Goal: Task Accomplishment & Management: Complete application form

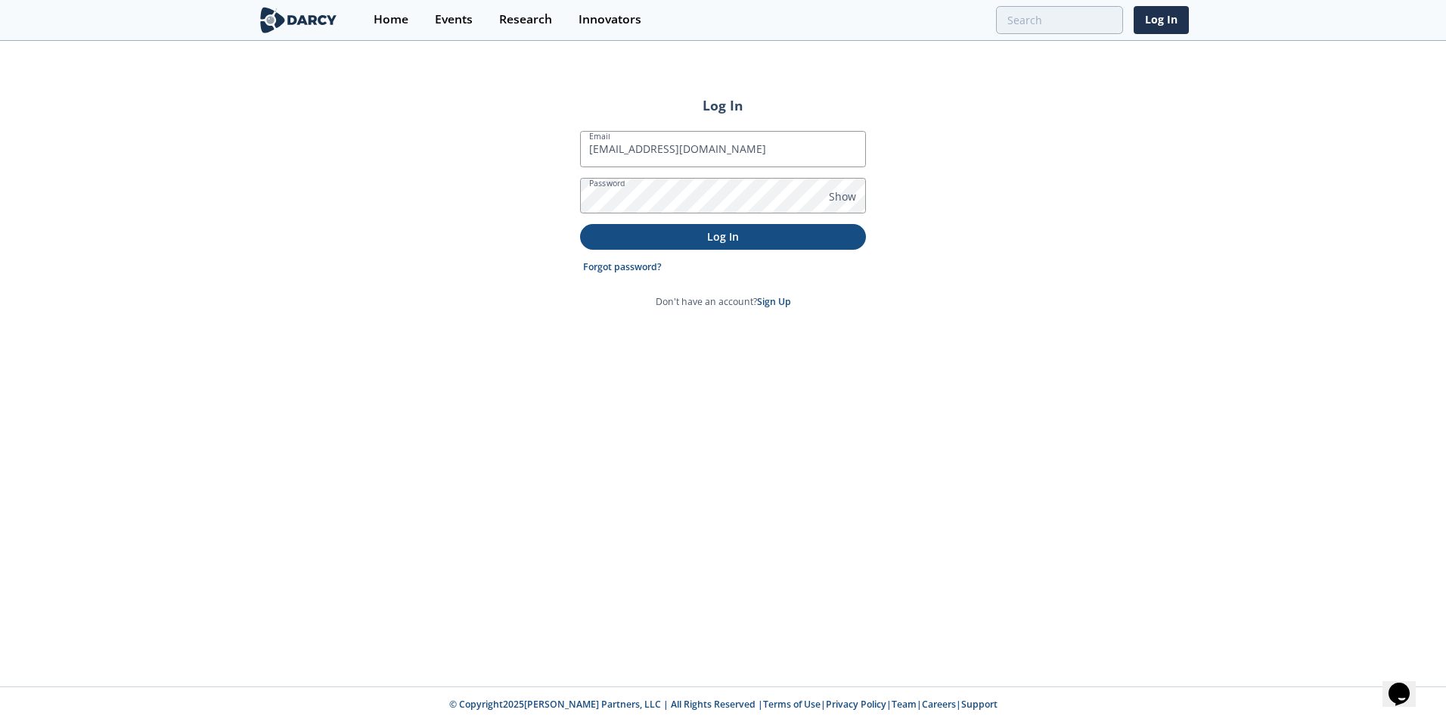
click at [580, 224] on button "Log In" at bounding box center [723, 236] width 286 height 25
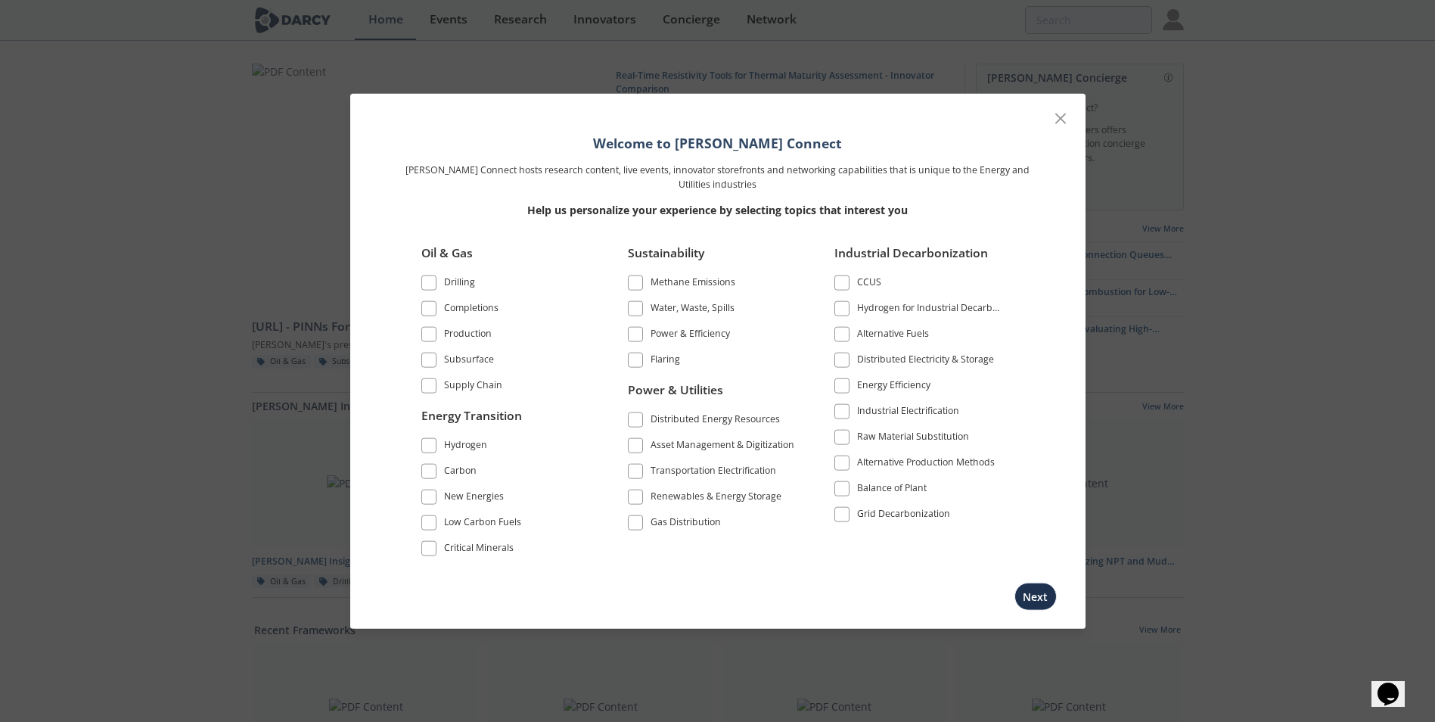
click at [433, 284] on span at bounding box center [429, 283] width 11 height 11
click at [429, 285] on span at bounding box center [429, 283] width 11 height 11
click at [432, 333] on span at bounding box center [429, 334] width 11 height 11
click at [638, 421] on span at bounding box center [635, 419] width 11 height 11
click at [632, 306] on span at bounding box center [635, 308] width 11 height 11
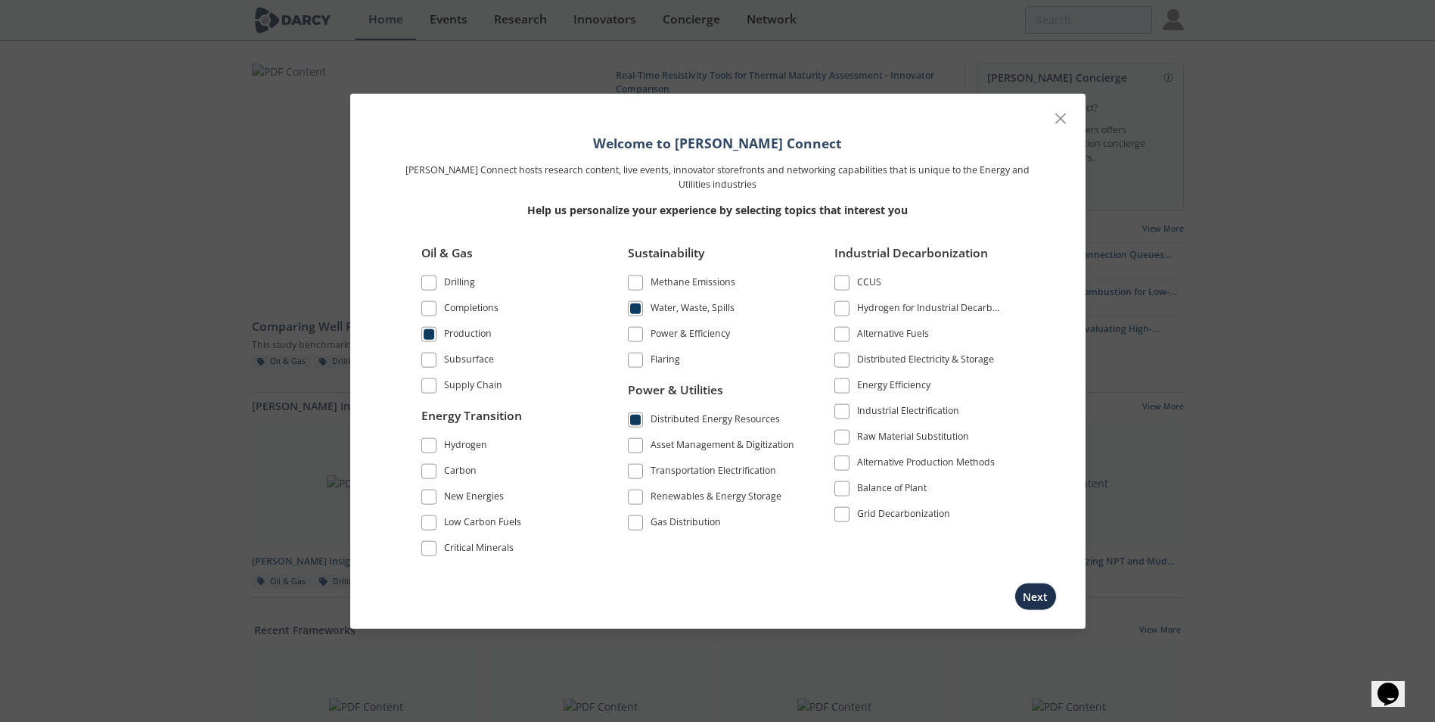
click at [638, 280] on span at bounding box center [635, 283] width 11 height 11
click at [638, 330] on span at bounding box center [635, 334] width 11 height 11
click at [637, 363] on span at bounding box center [635, 360] width 11 height 11
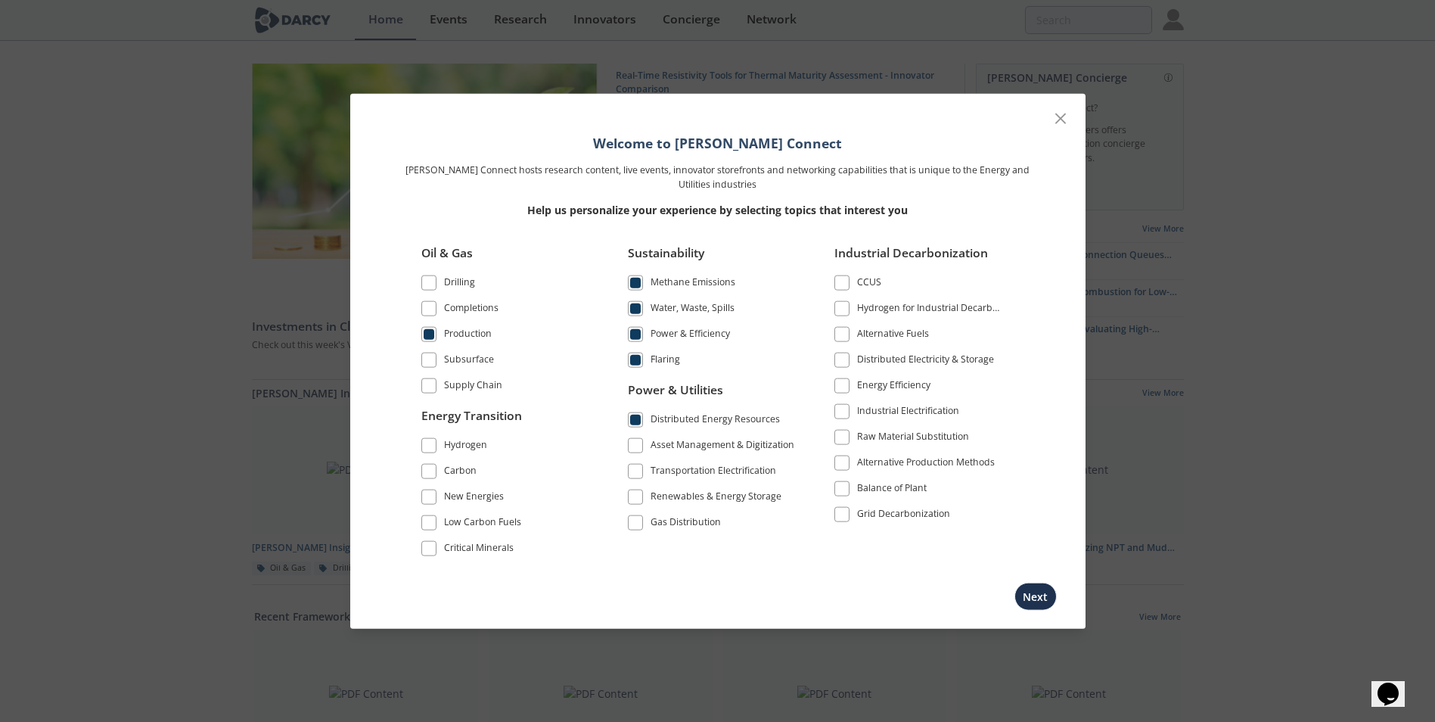
click at [846, 411] on span at bounding box center [842, 411] width 11 height 11
click at [847, 362] on span at bounding box center [841, 359] width 15 height 15
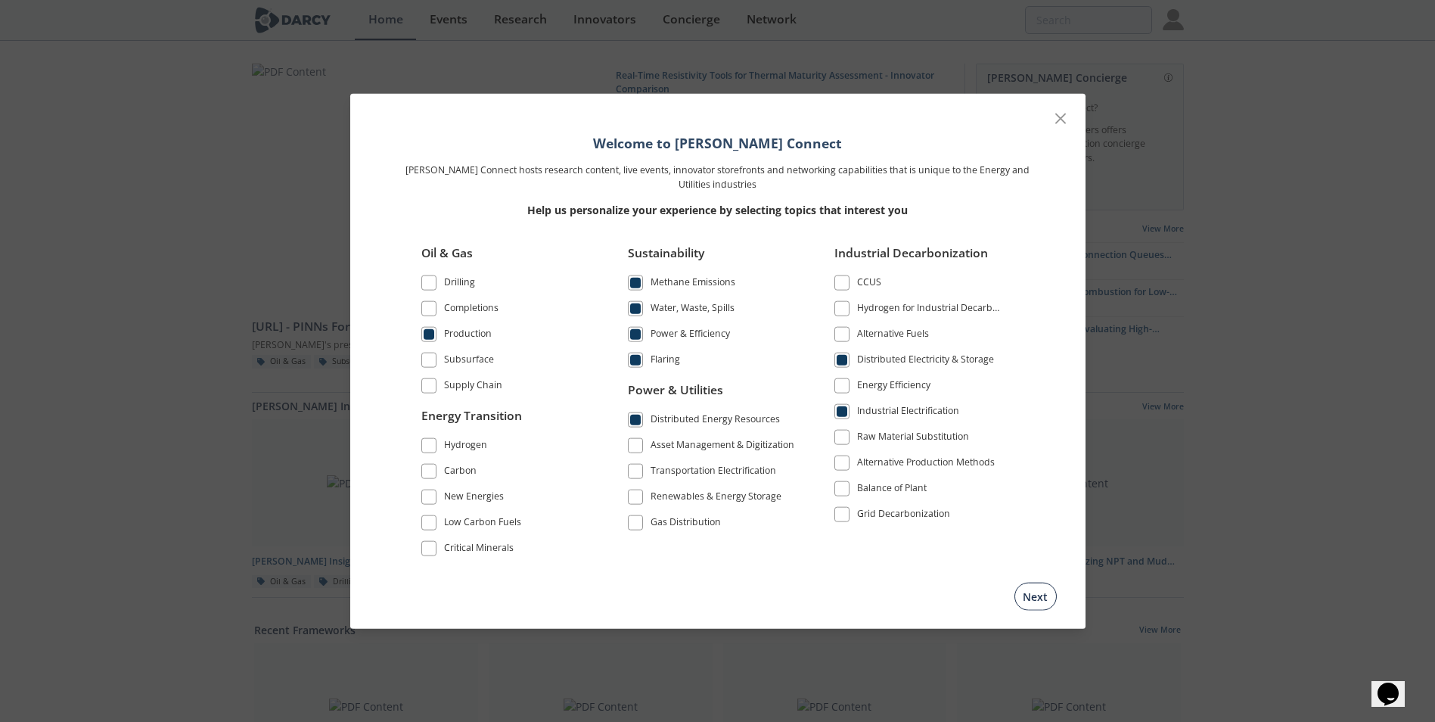
click at [1045, 594] on button "Next" at bounding box center [1035, 596] width 42 height 28
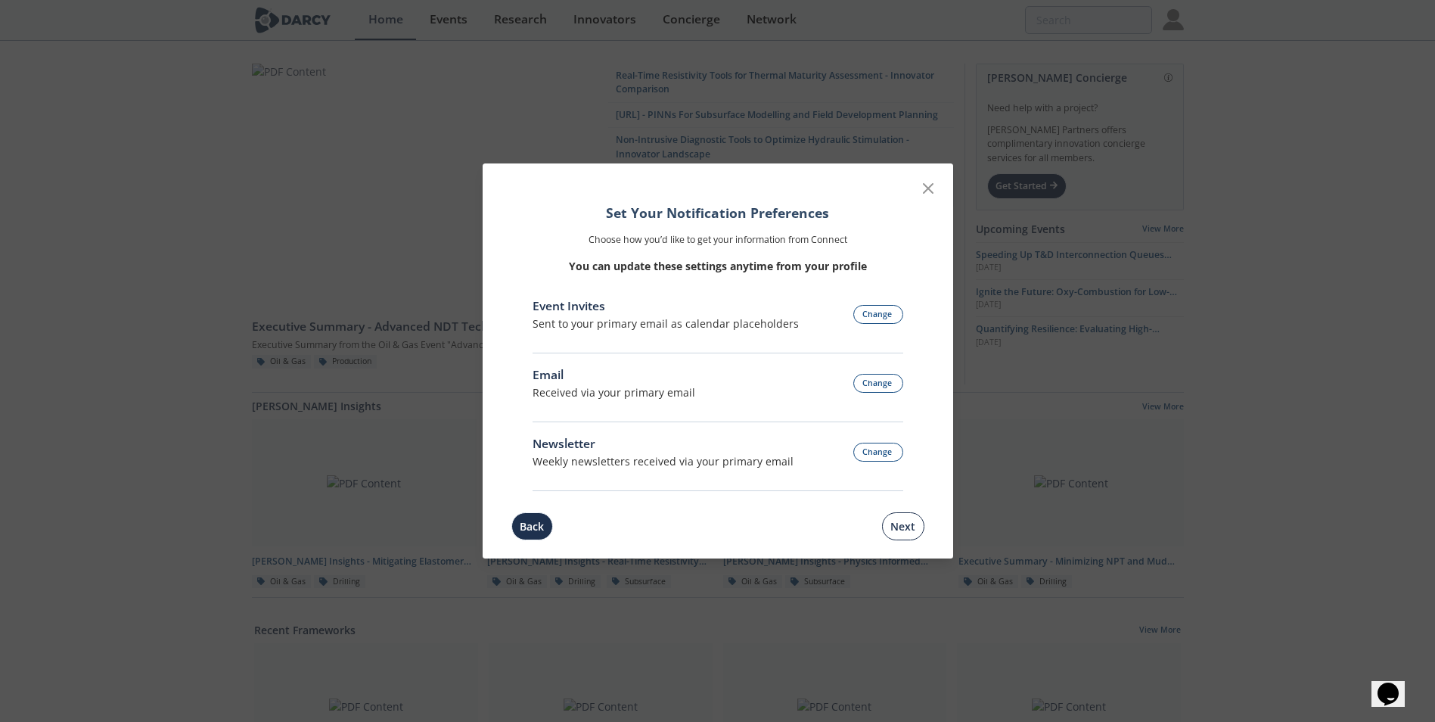
click at [902, 530] on button "Next" at bounding box center [903, 526] width 42 height 28
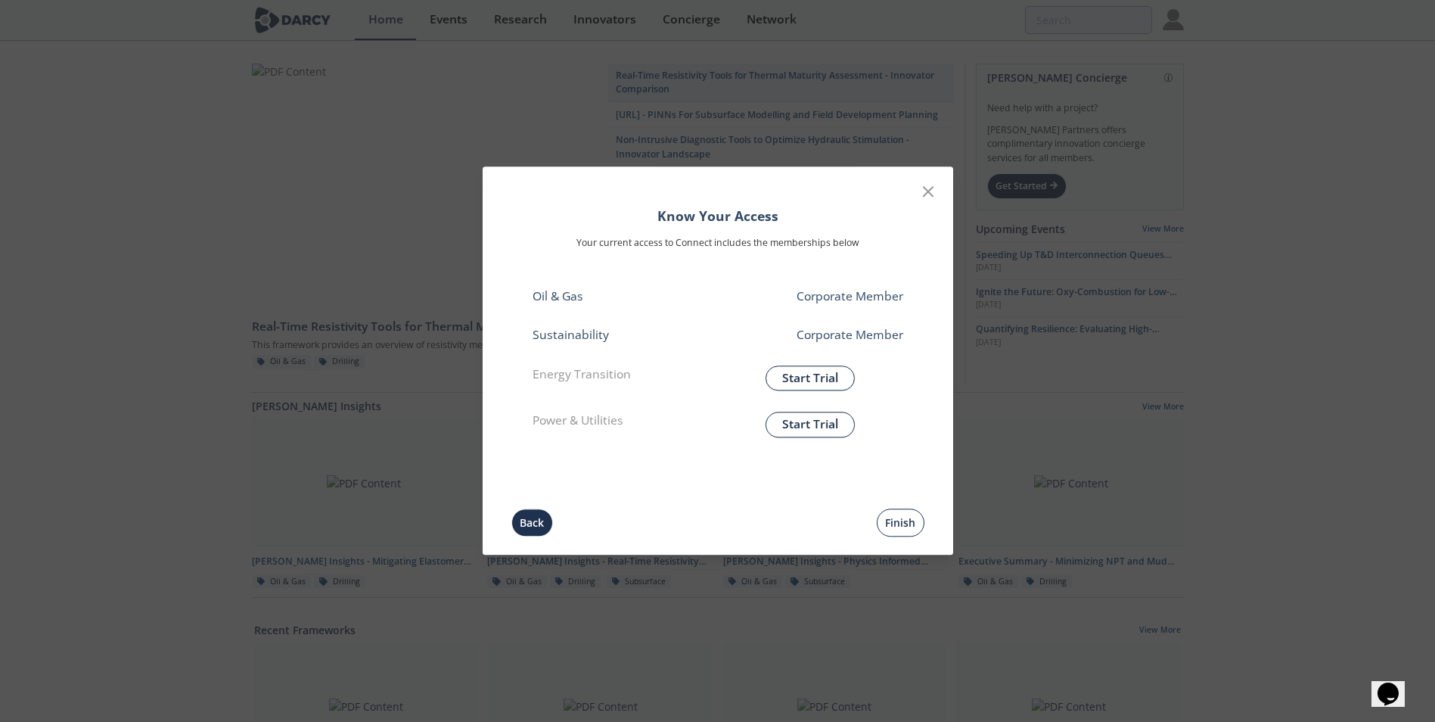
click at [905, 529] on button "Finish" at bounding box center [901, 523] width 48 height 28
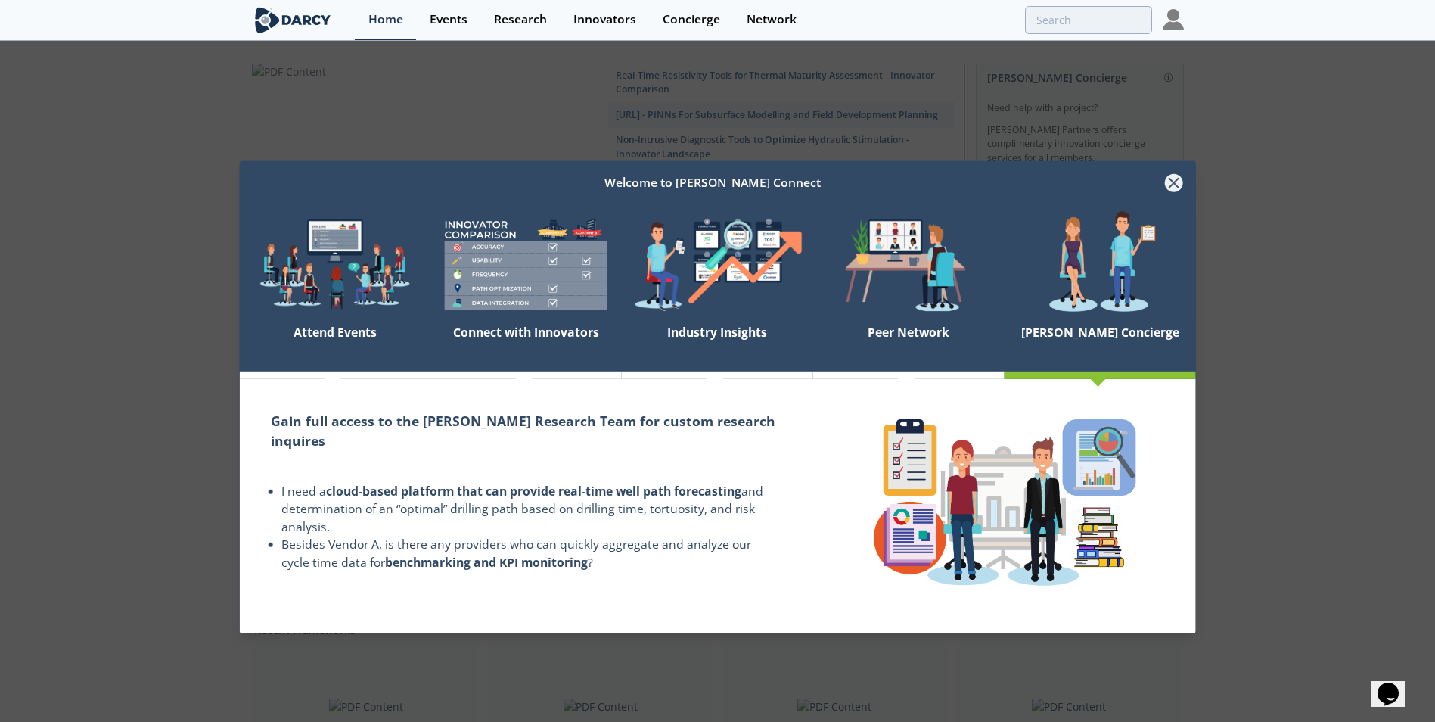
click at [1181, 184] on icon at bounding box center [1173, 183] width 18 height 18
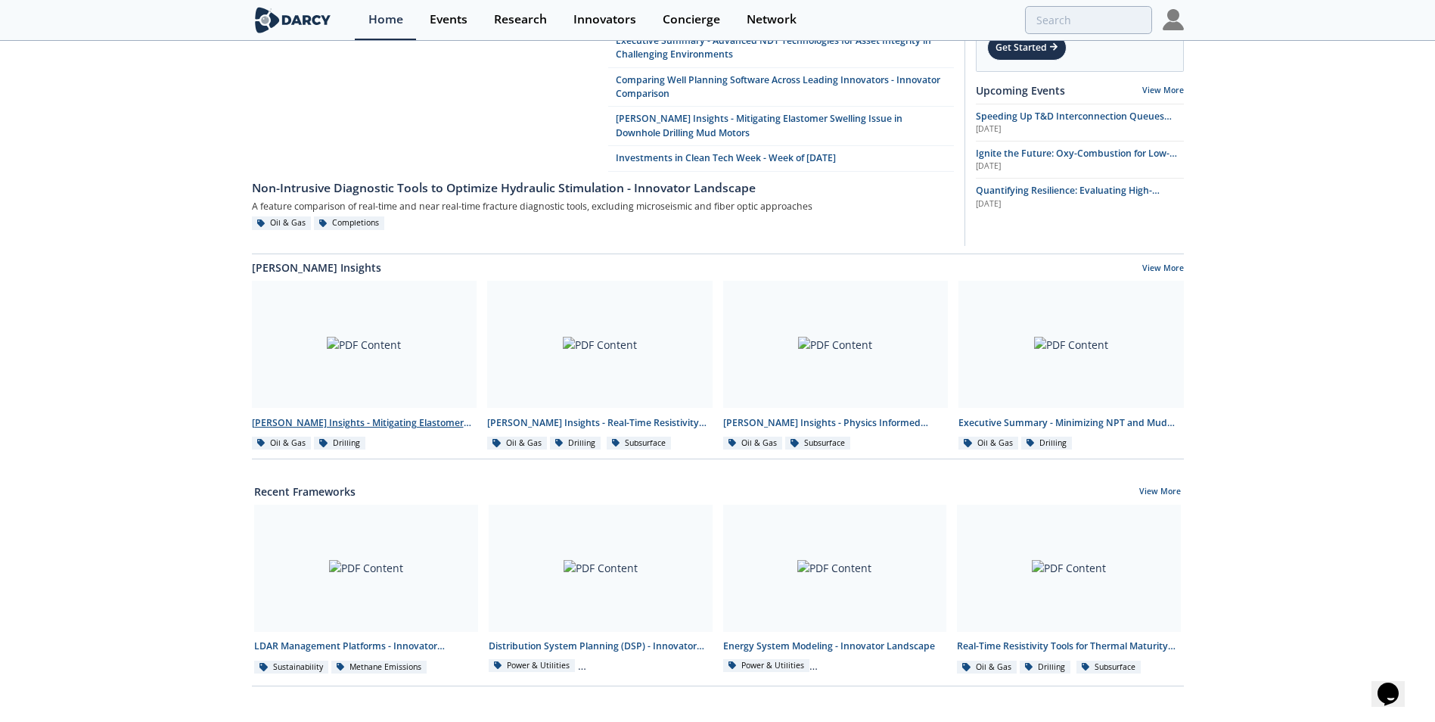
scroll to position [303, 0]
